Goal: Information Seeking & Learning: Learn about a topic

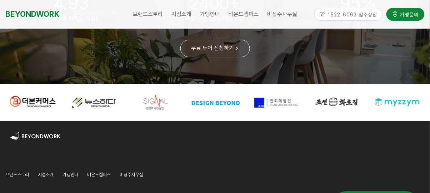
scroll to position [1742, 0]
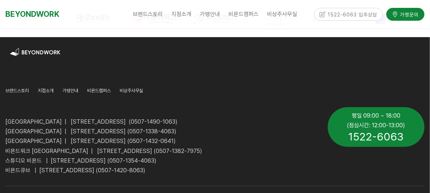
click at [43, 96] on link "지점소개" at bounding box center [46, 92] width 16 height 10
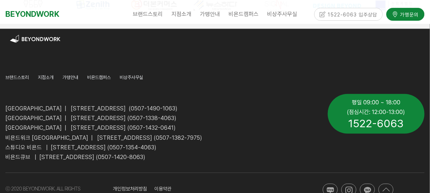
scroll to position [1858, 0]
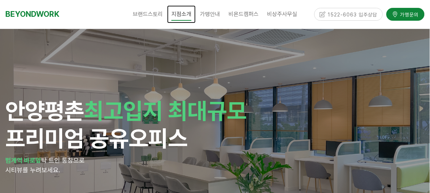
click at [189, 13] on span "지점소개" at bounding box center [182, 14] width 20 height 13
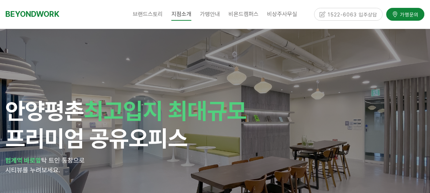
click at [187, 102] on link "인천부평3호점" at bounding box center [202, 99] width 60 height 14
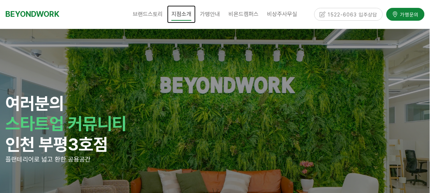
click at [187, 16] on span "지점소개" at bounding box center [182, 14] width 20 height 13
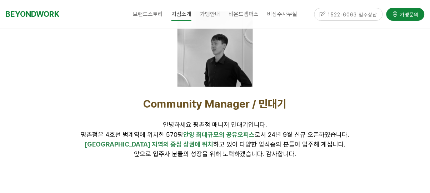
scroll to position [265, 0]
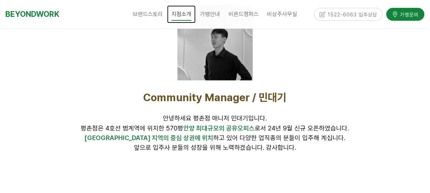
click at [183, 13] on span "지점소개" at bounding box center [182, 14] width 20 height 13
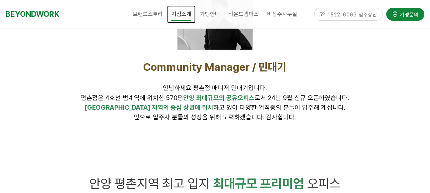
scroll to position [299, 0]
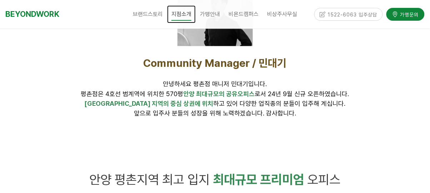
click at [178, 15] on span "지점소개" at bounding box center [182, 14] width 20 height 13
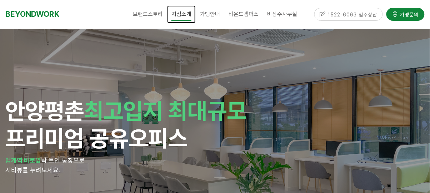
click at [178, 14] on span "지점소개" at bounding box center [182, 14] width 20 height 13
click at [185, 96] on link "인천부평3호점" at bounding box center [202, 99] width 60 height 14
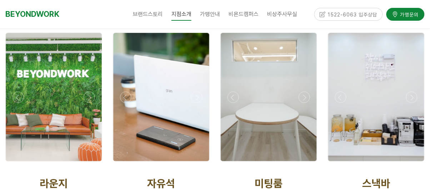
scroll to position [1174, 0]
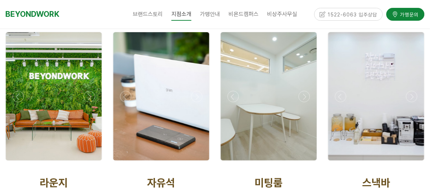
click at [192, 180] on p "자유석" at bounding box center [161, 184] width 97 height 23
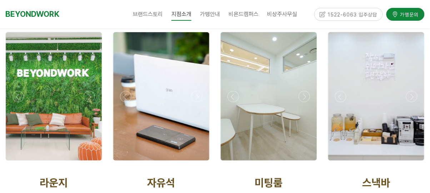
click at [183, 124] on div at bounding box center [161, 96] width 96 height 128
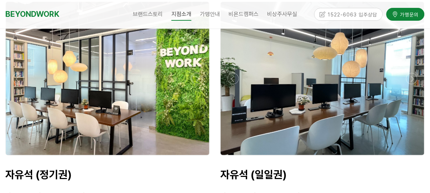
scroll to position [2432, 0]
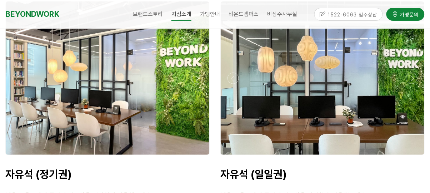
click at [71, 97] on div at bounding box center [108, 77] width 204 height 153
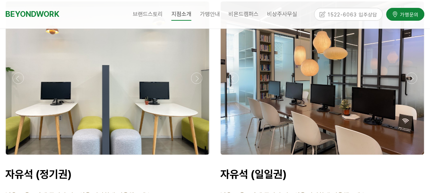
click at [358, 138] on div at bounding box center [323, 77] width 204 height 153
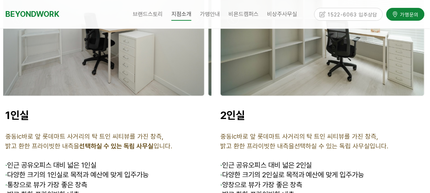
scroll to position [1880, 0]
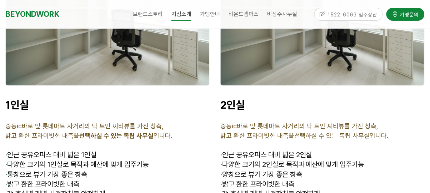
click at [429, 125] on div "2인실 중동ic바로 앞 롯데마트 사거리의 탁 트인 씨티뷰를 가진 창측, 밝고 환한 프라이빗한 내측을선택하실 수 있는 독립 사무실입니다. · 인…" at bounding box center [322, 158] width 215 height 131
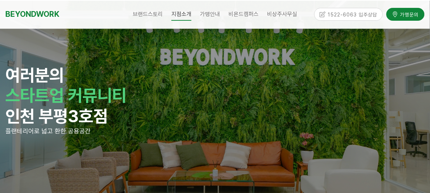
scroll to position [0, 0]
